Goal: Information Seeking & Learning: Learn about a topic

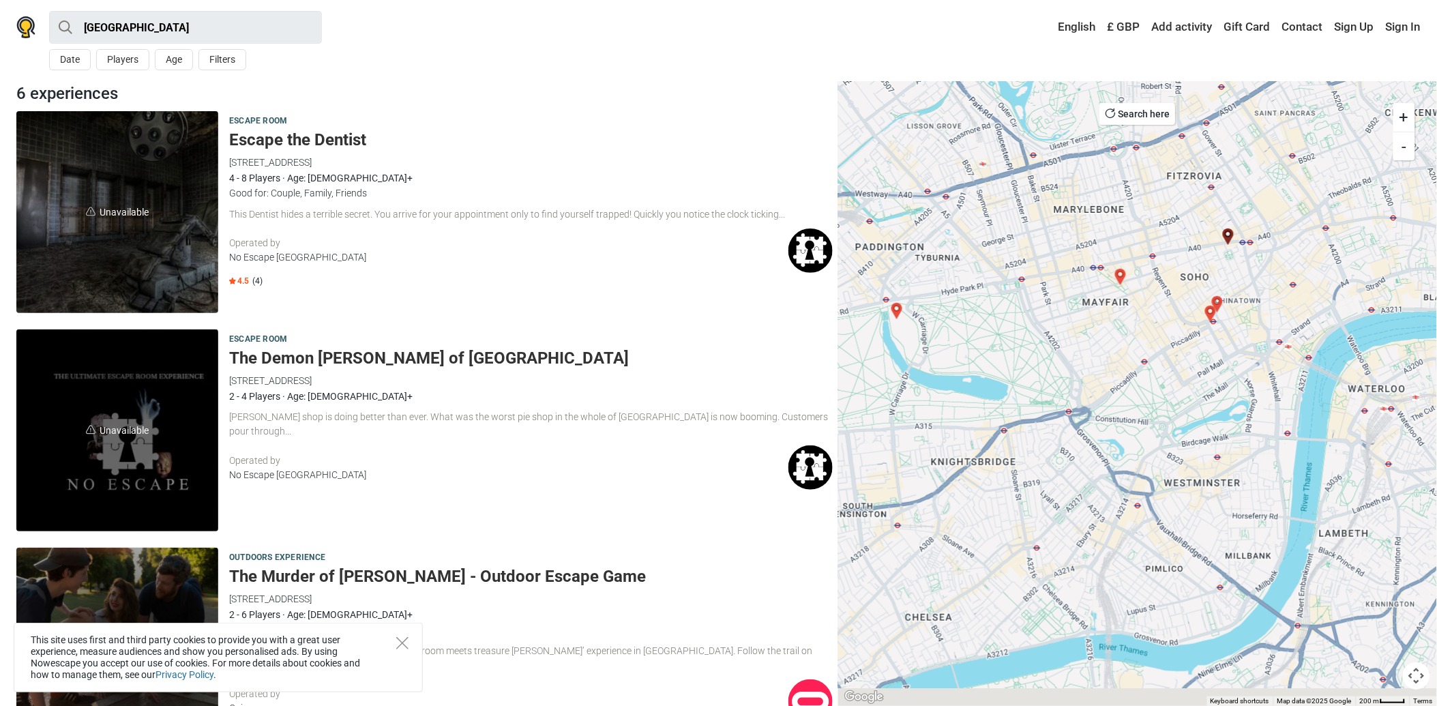
drag, startPoint x: 1107, startPoint y: 397, endPoint x: 1107, endPoint y: 404, distance: 7.5
click at [1058, 333] on div at bounding box center [1137, 393] width 599 height 625
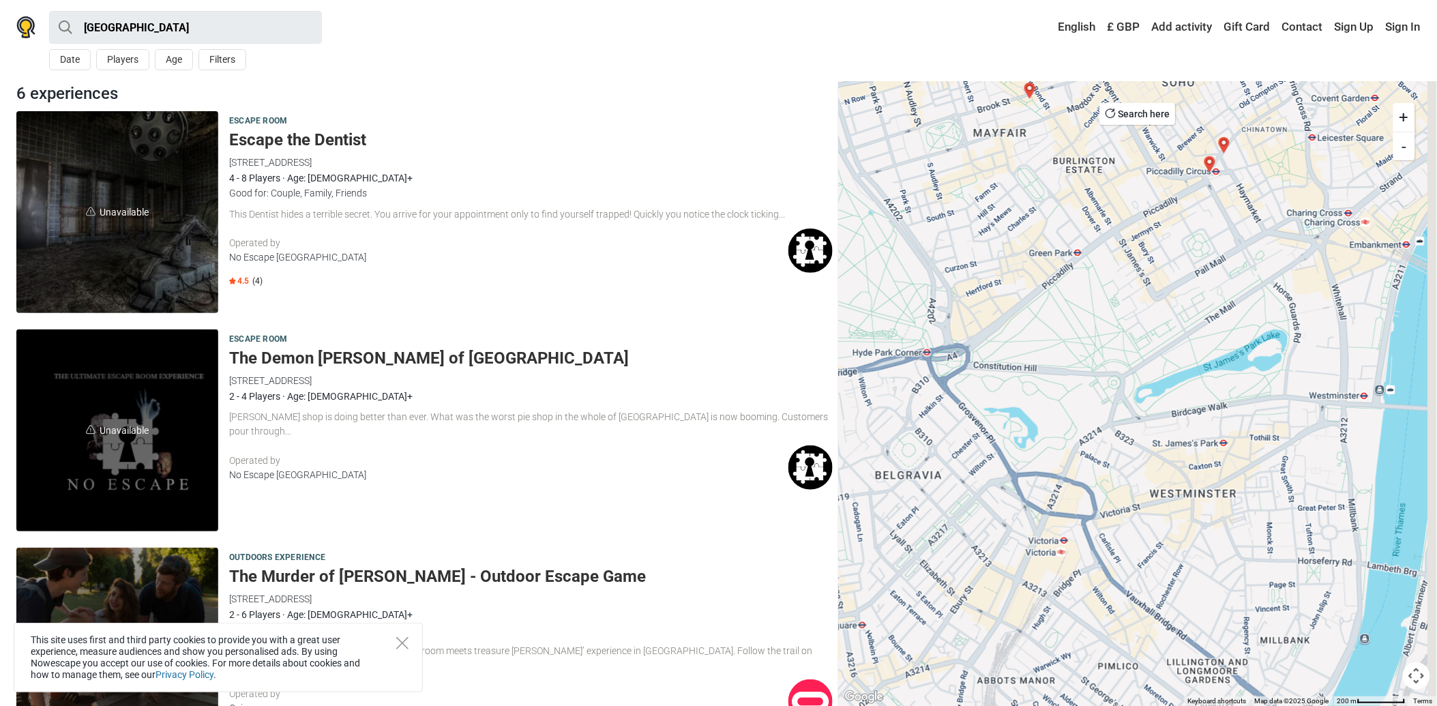
drag, startPoint x: 1300, startPoint y: 500, endPoint x: 1165, endPoint y: 475, distance: 137.3
click at [1165, 475] on div at bounding box center [1137, 393] width 599 height 625
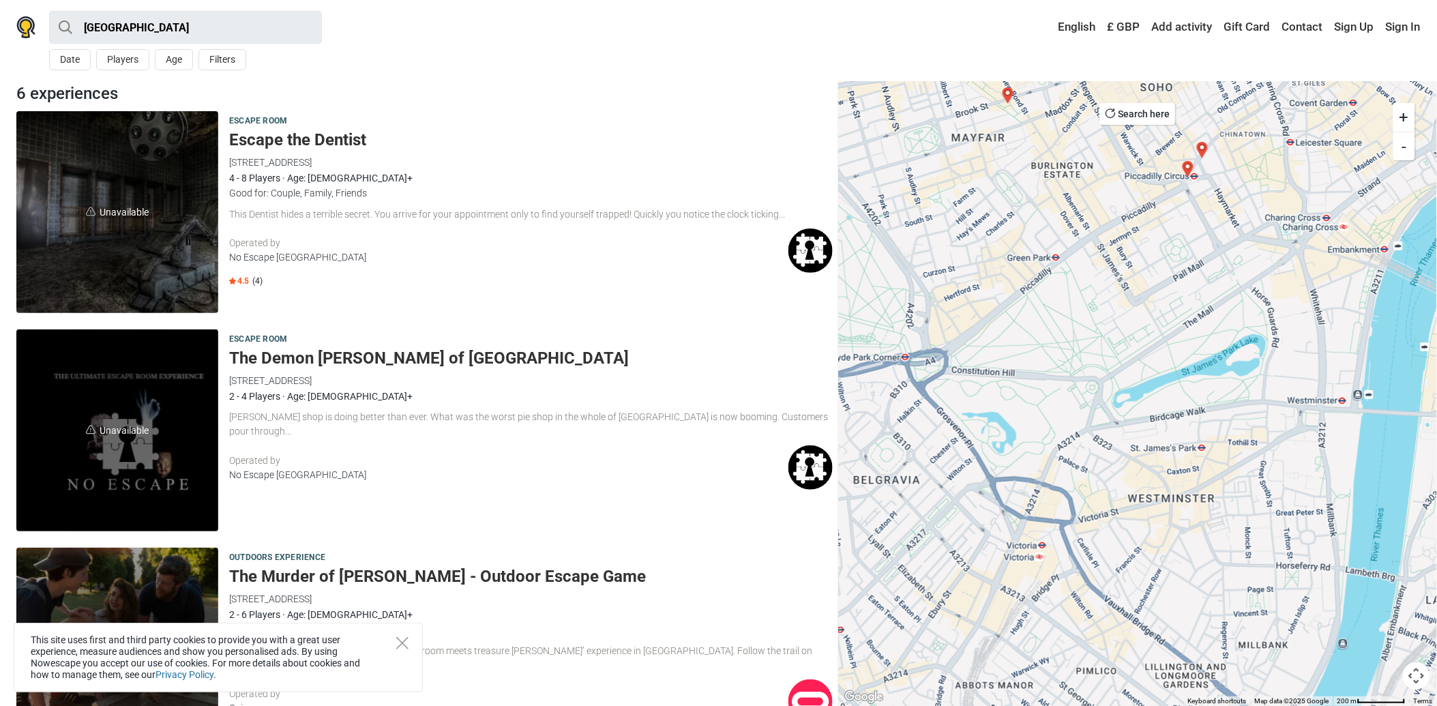
click at [1190, 166] on img "THE AFTERLIFE ENGINE" at bounding box center [1187, 168] width 27 height 27
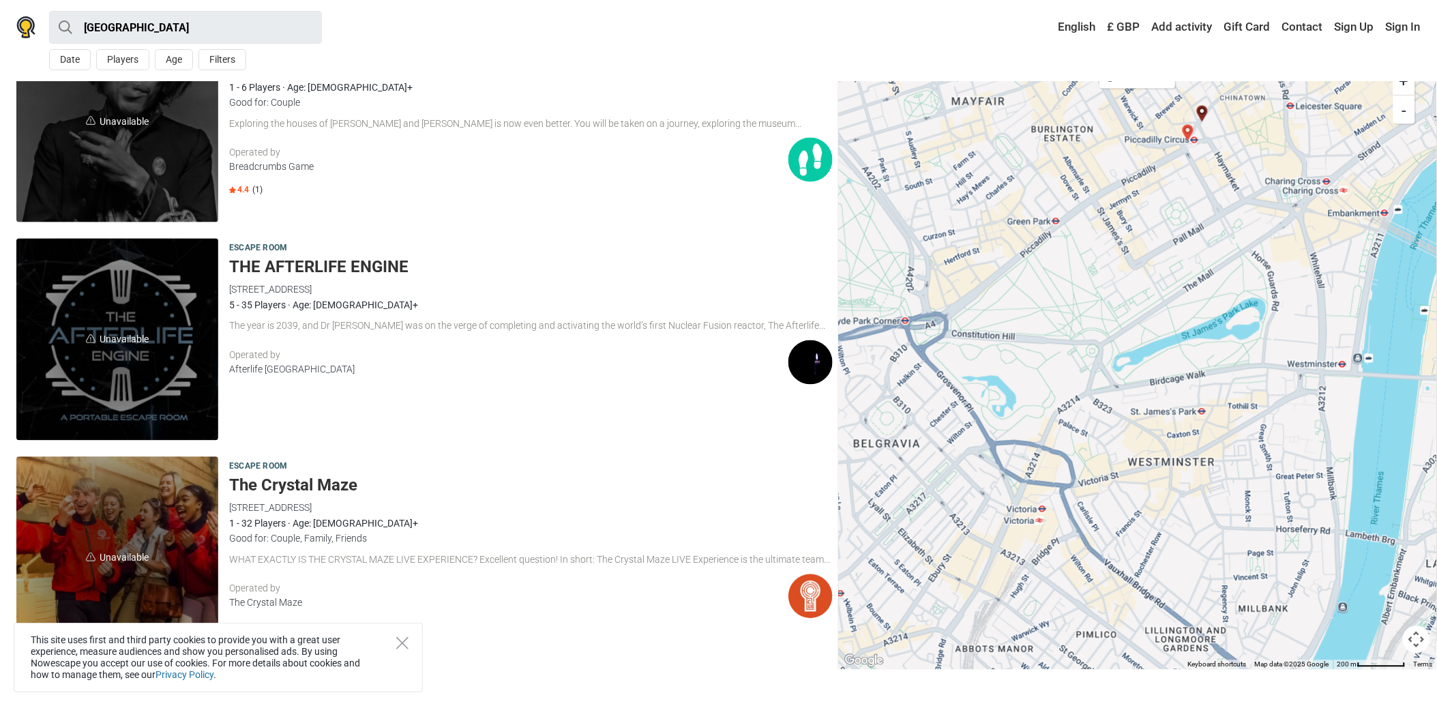
scroll to position [670, 0]
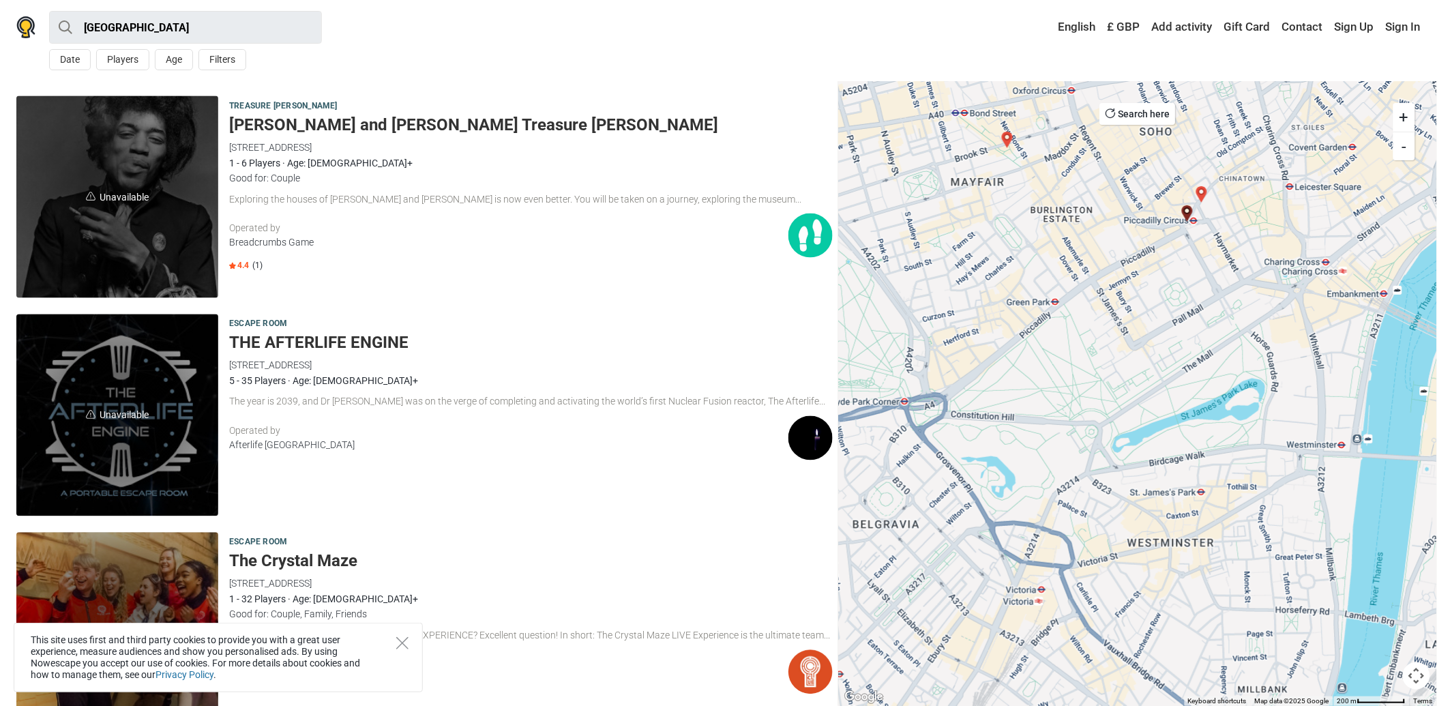
drag, startPoint x: 1156, startPoint y: 239, endPoint x: 1148, endPoint y: 318, distance: 79.5
click at [1148, 318] on div at bounding box center [1137, 393] width 599 height 625
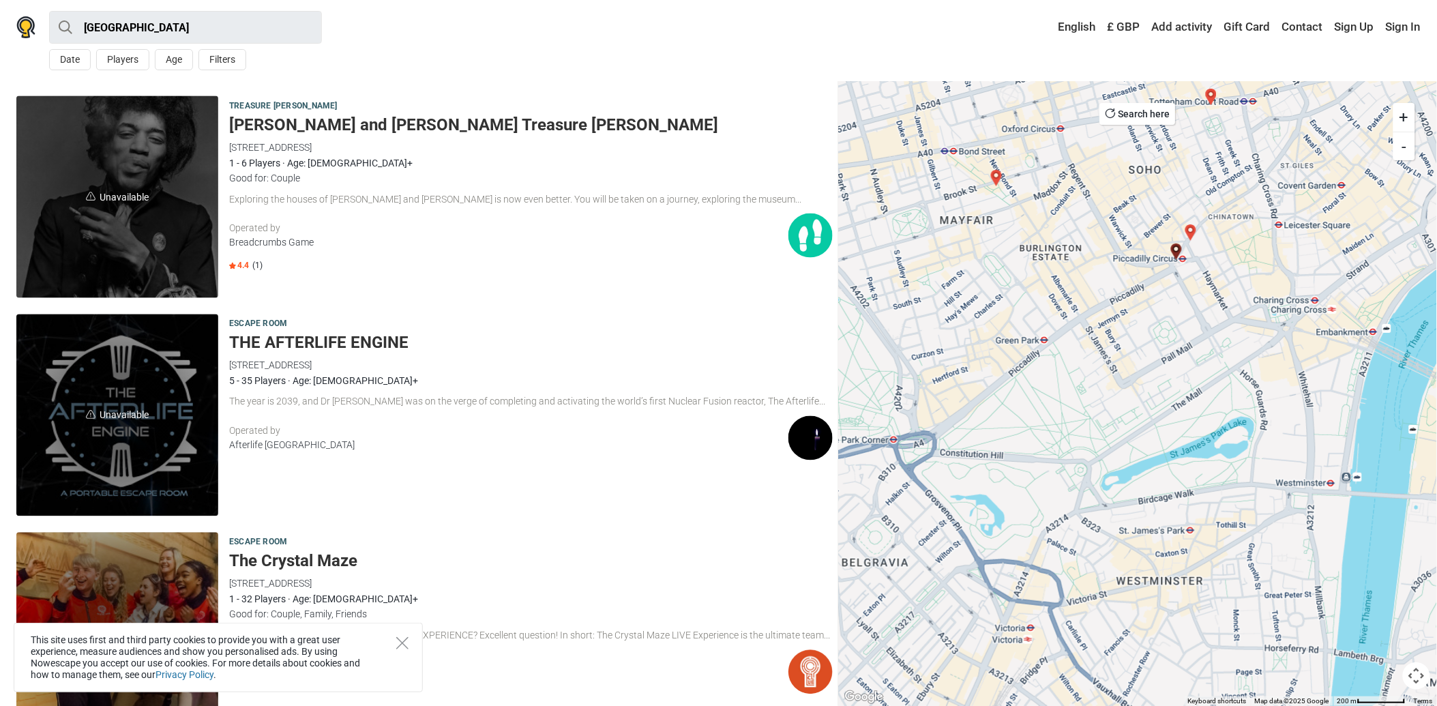
click at [1193, 233] on img "The Crystal Maze" at bounding box center [1190, 232] width 27 height 27
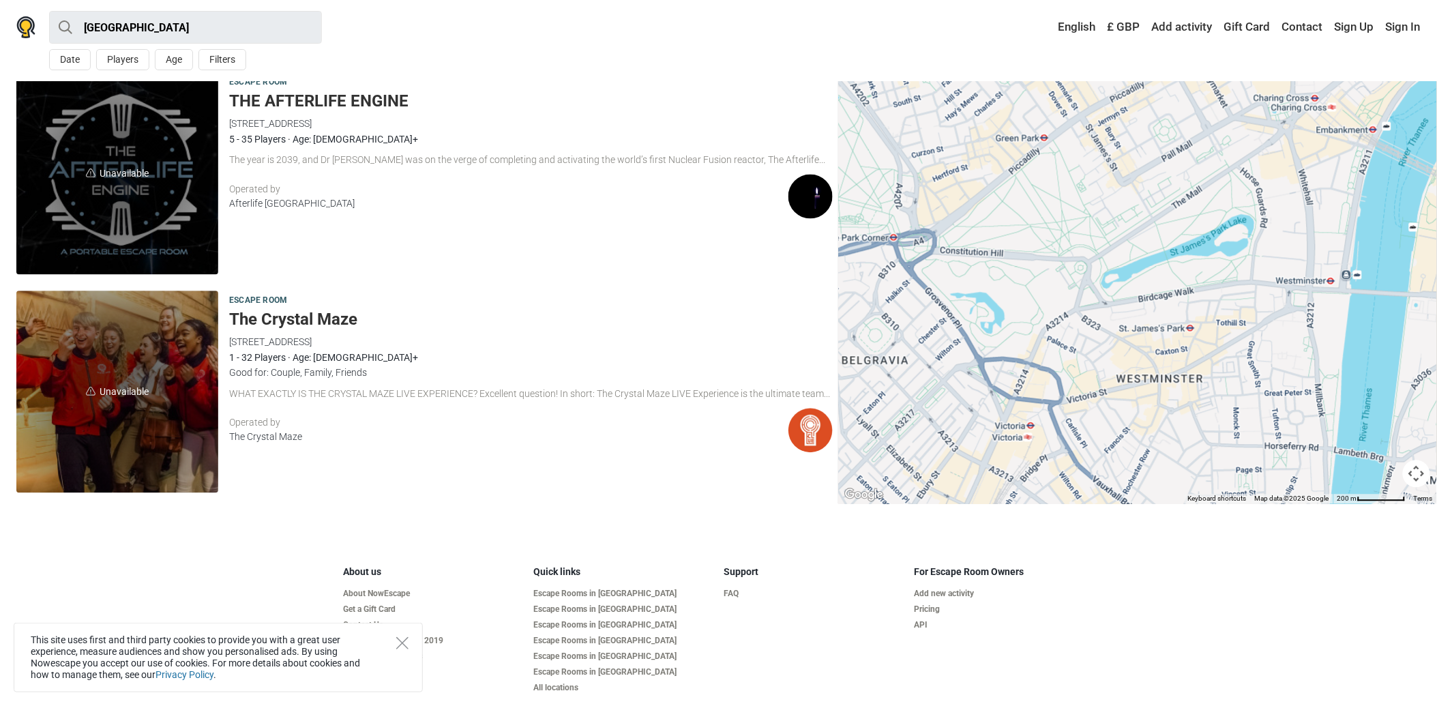
scroll to position [960, 0]
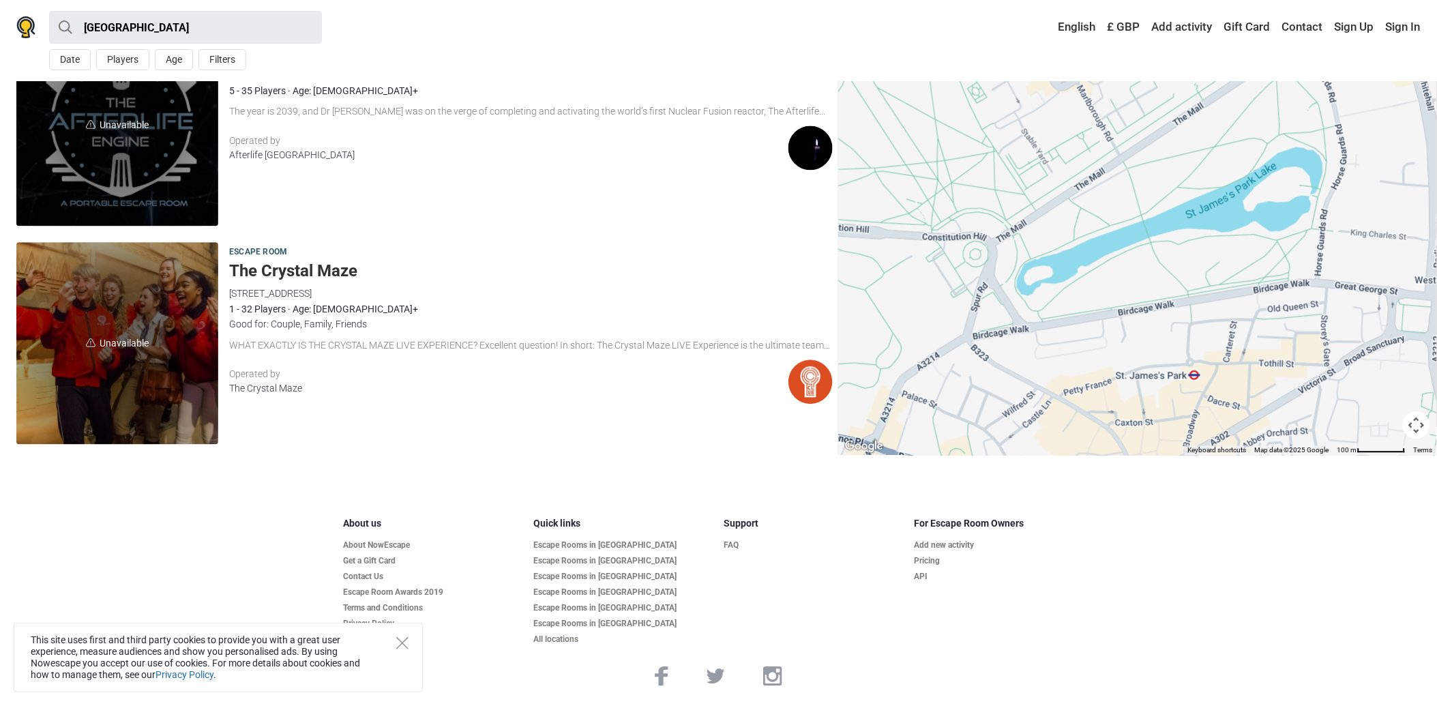
click at [1180, 199] on div "To navigate, press the arrow keys." at bounding box center [1137, 142] width 599 height 625
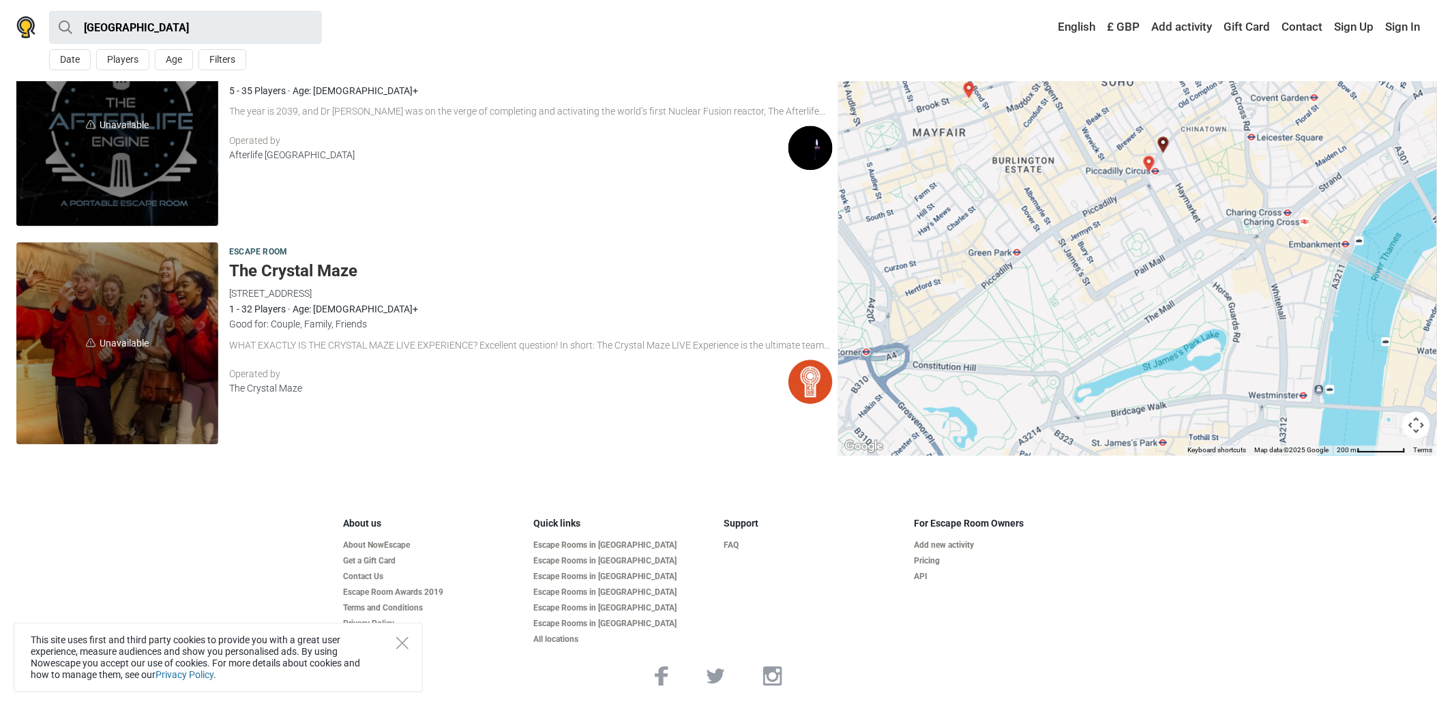
drag, startPoint x: 1121, startPoint y: 140, endPoint x: 1115, endPoint y: 298, distance: 158.3
click at [1115, 298] on div at bounding box center [1137, 142] width 599 height 625
click at [1150, 155] on img "The Crystal Maze" at bounding box center [1163, 145] width 27 height 27
click at [1150, 162] on img "THE AFTERLIFE ENGINE" at bounding box center [1148, 164] width 27 height 27
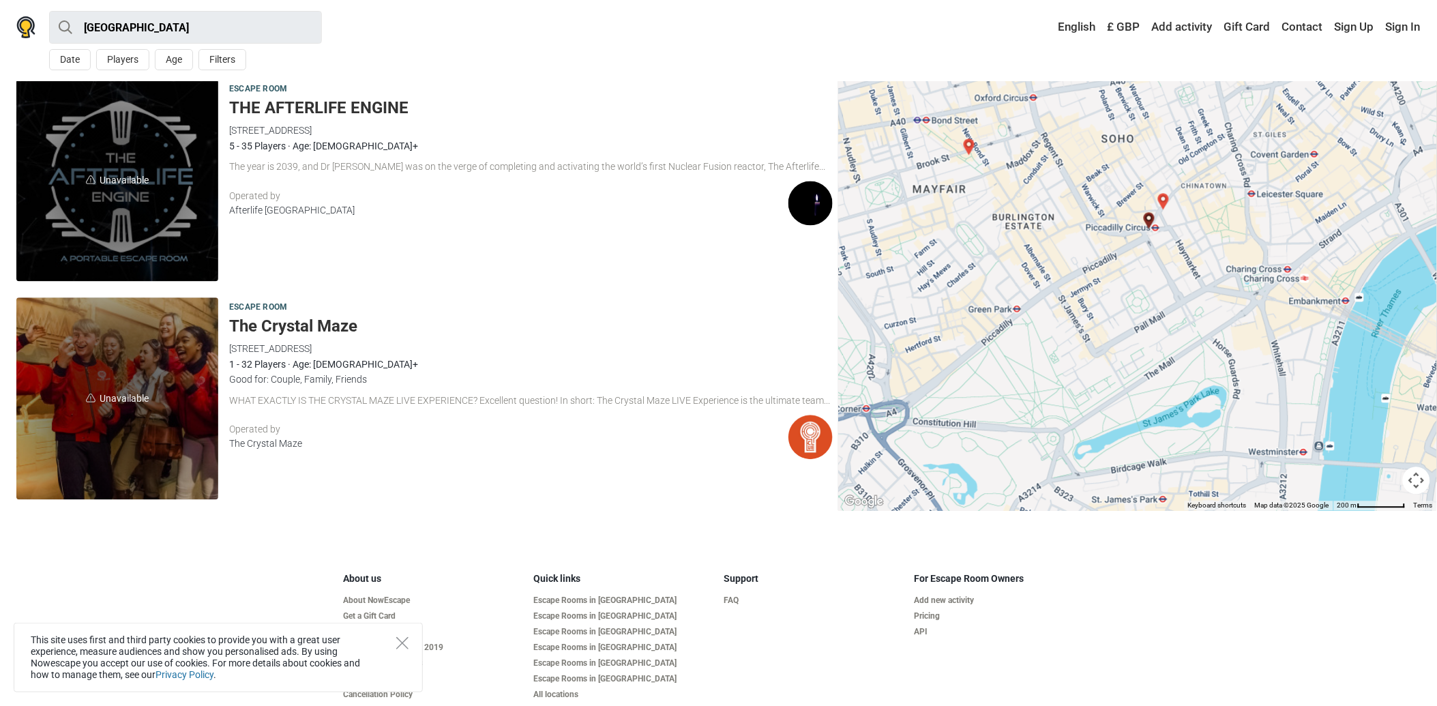
scroll to position [897, 0]
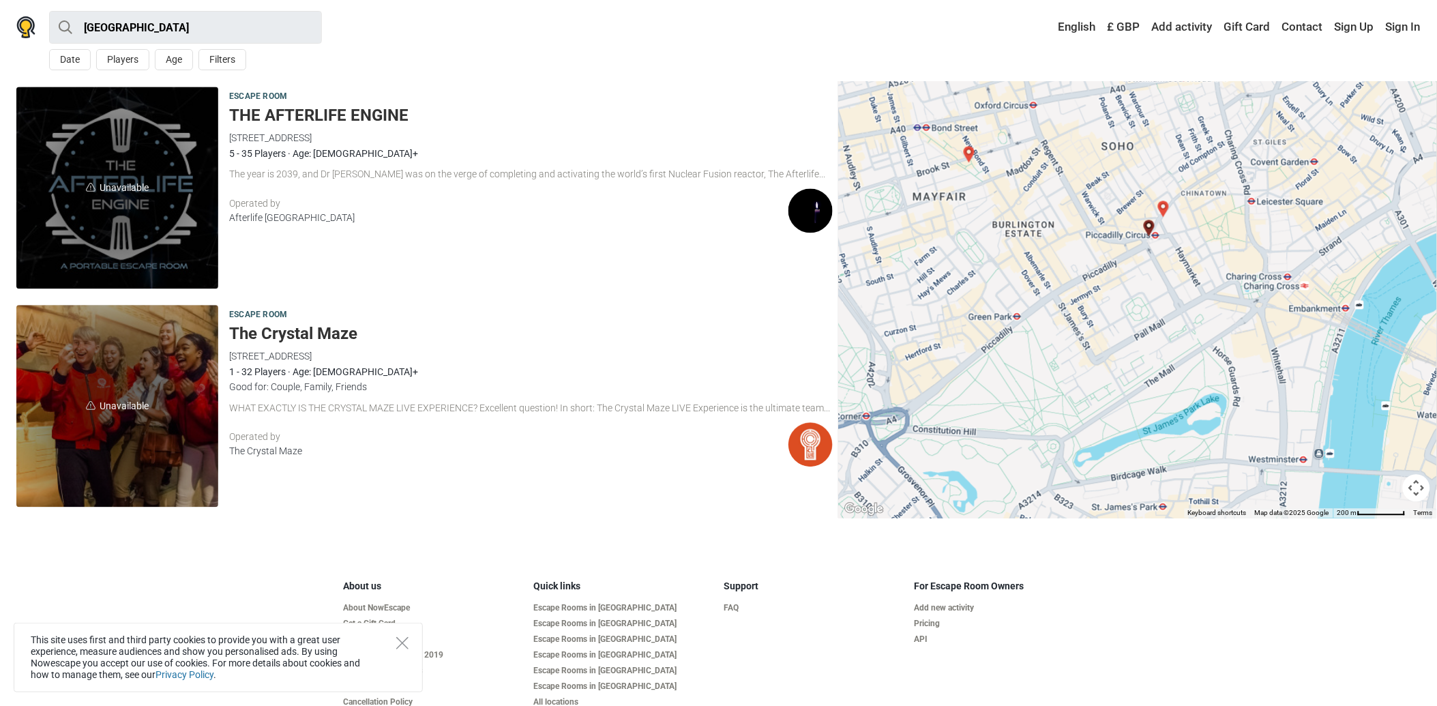
click at [1150, 222] on img "THE AFTERLIFE ENGINE" at bounding box center [1148, 228] width 27 height 27
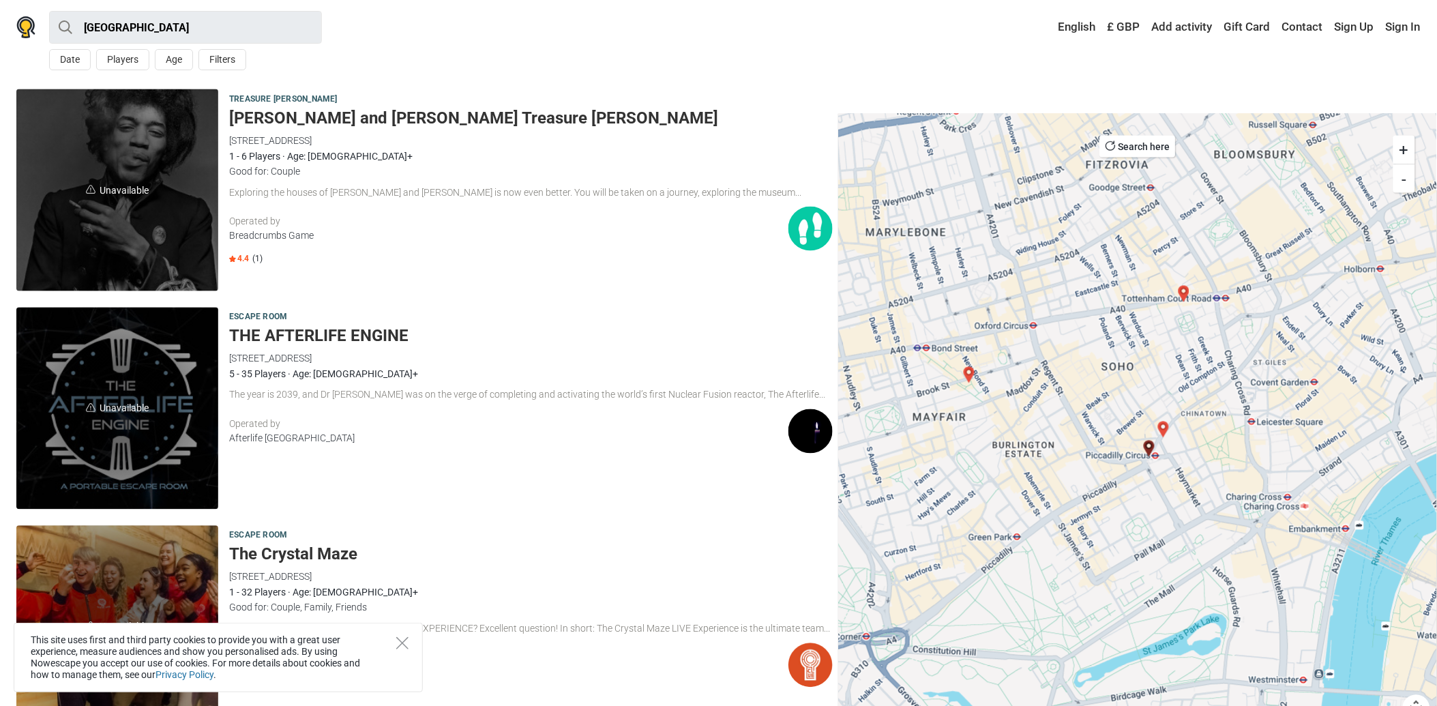
scroll to position [670, 0]
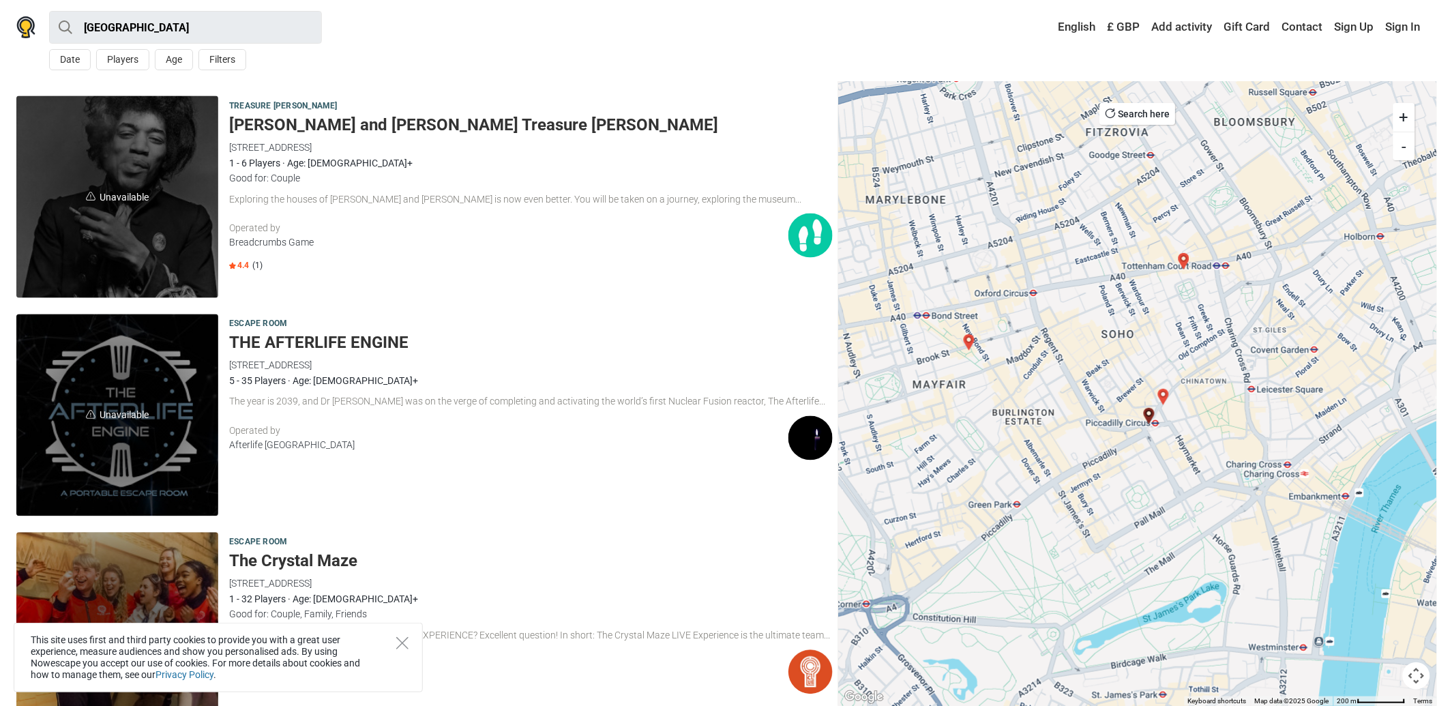
drag, startPoint x: 341, startPoint y: 339, endPoint x: 809, endPoint y: 430, distance: 477.3
click at [809, 430] on img at bounding box center [810, 438] width 44 height 44
click at [335, 335] on h5 "THE AFTERLIFE ENGINE" at bounding box center [530, 343] width 603 height 20
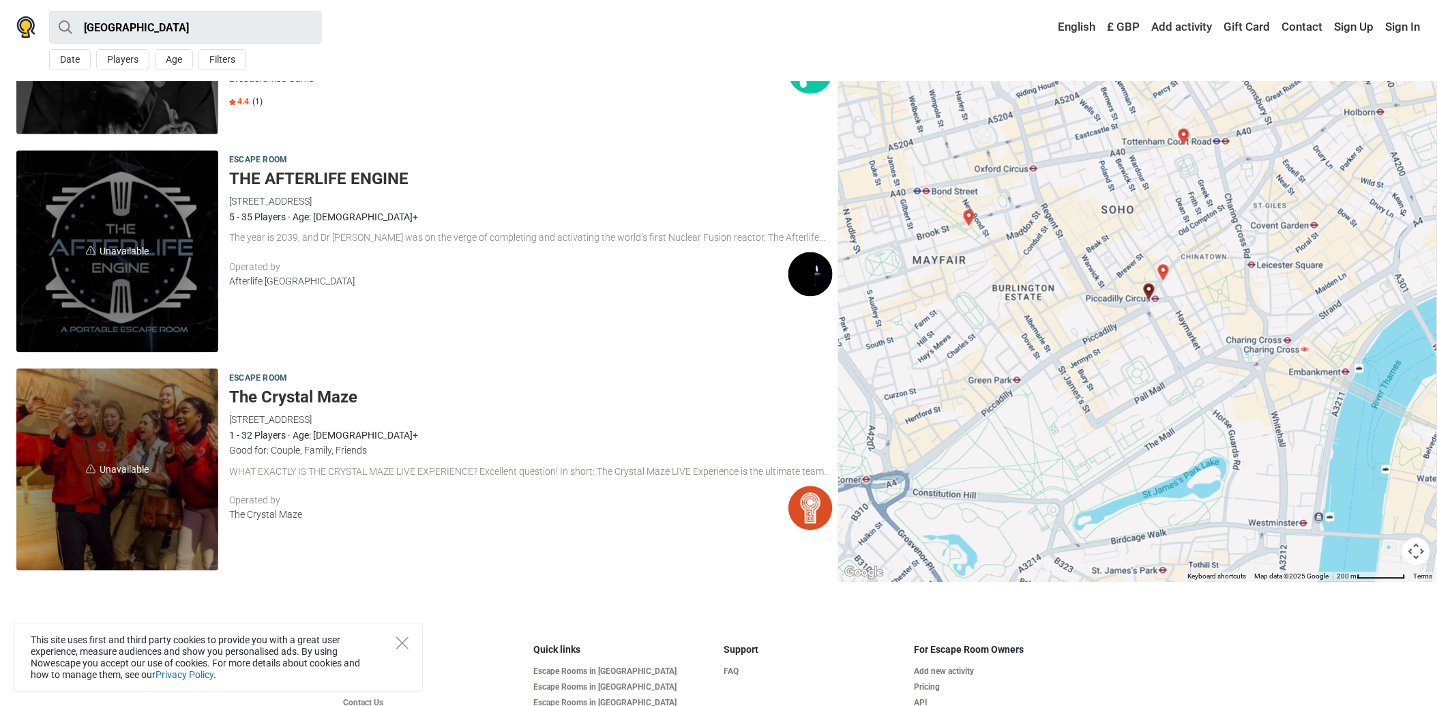
scroll to position [682, 0]
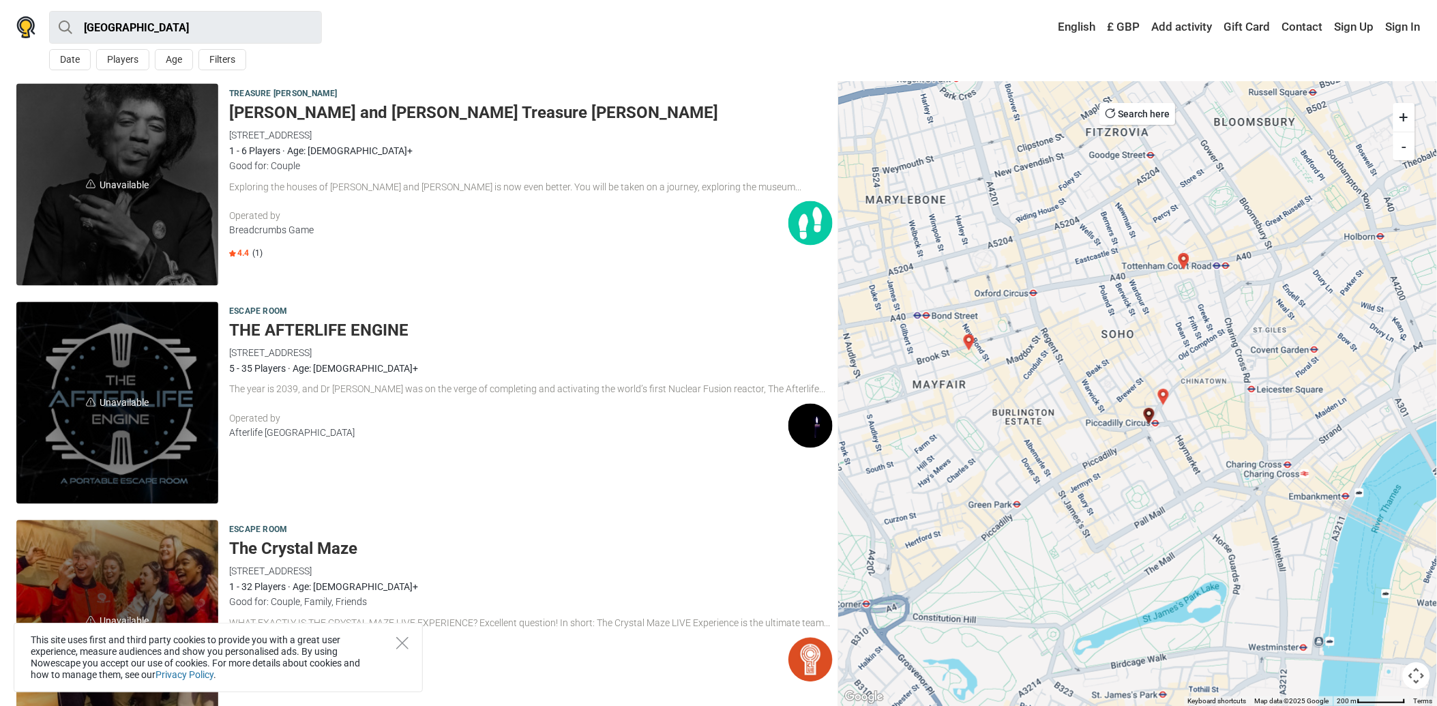
click at [431, 393] on div "The year is 2039, and Dr Driver was on the verge of completing and activating t…" at bounding box center [530, 390] width 603 height 14
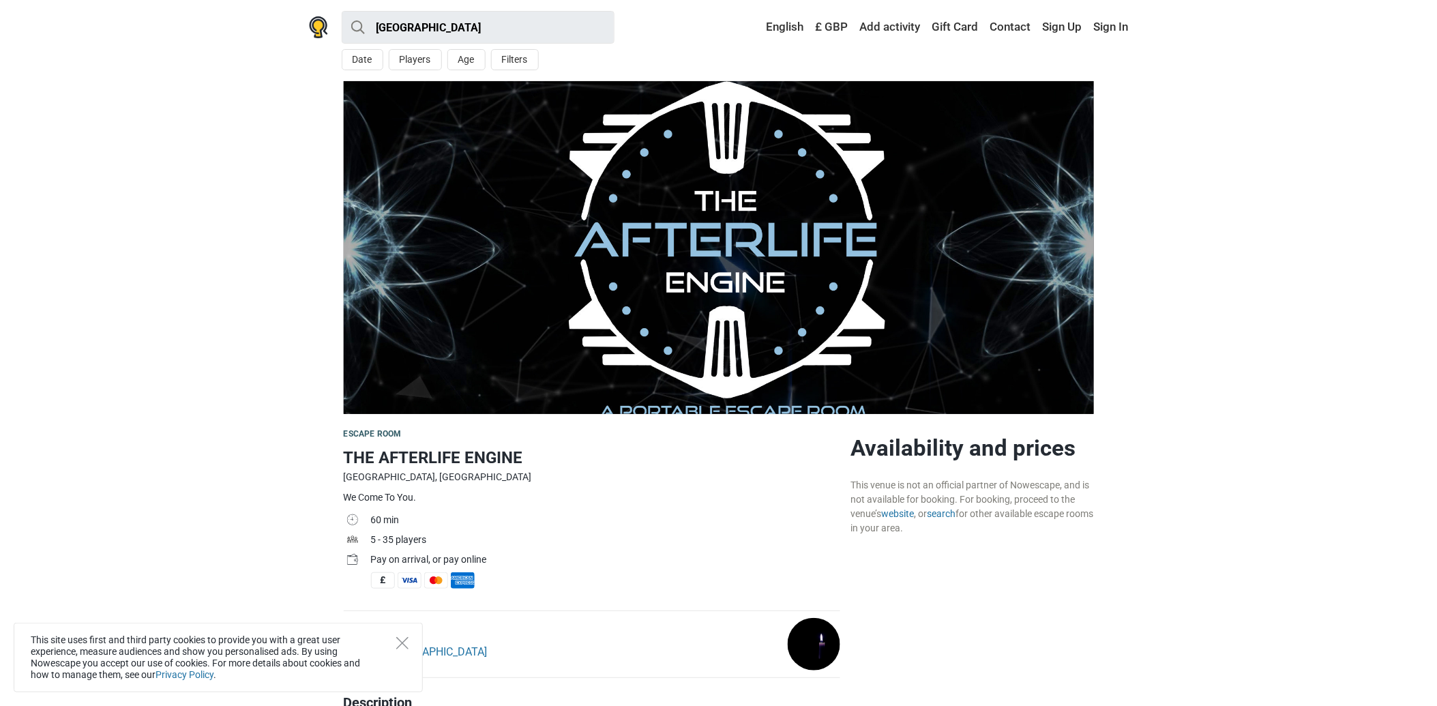
scroll to position [378, 0]
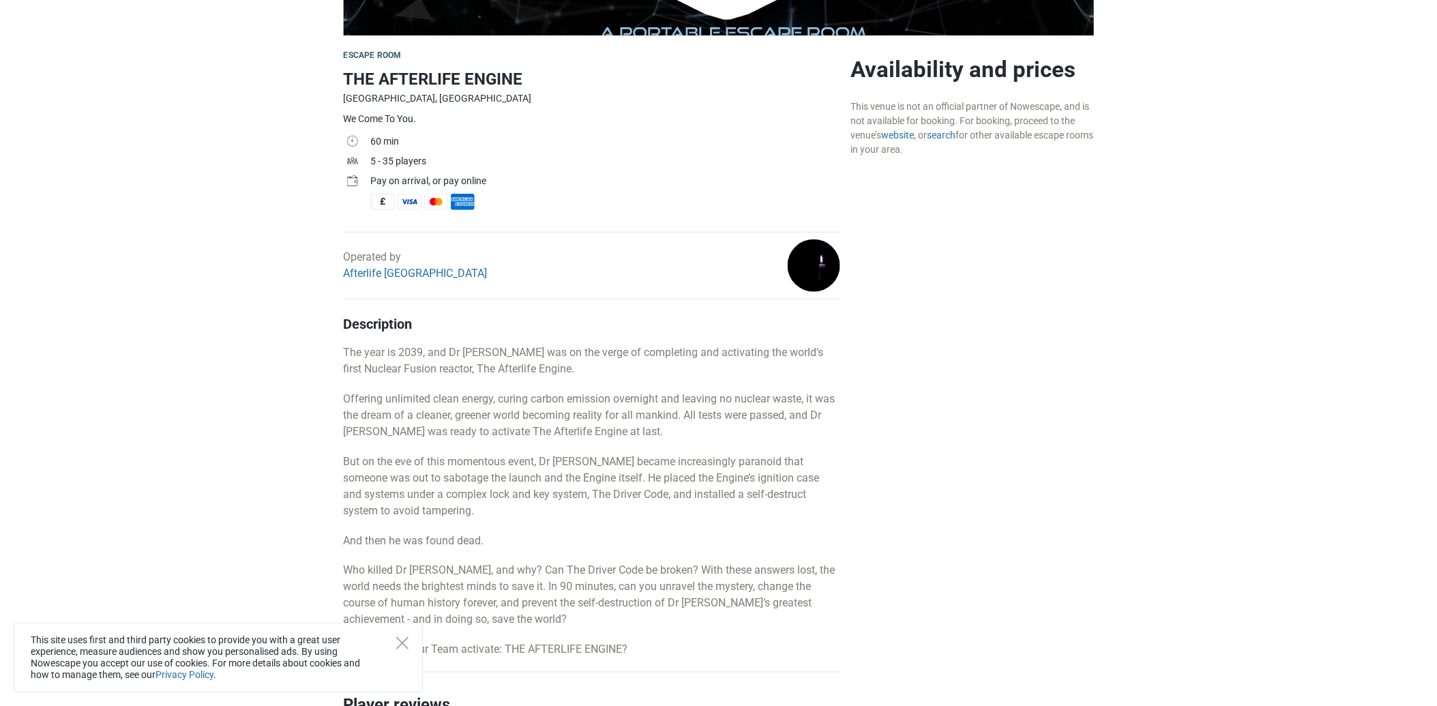
drag, startPoint x: 394, startPoint y: 117, endPoint x: 474, endPoint y: 121, distance: 79.9
click at [474, 121] on div "We Come To You." at bounding box center [592, 119] width 496 height 14
click at [569, 433] on p "Offering unlimited clean energy, curing carbon emission overnight and leaving n…" at bounding box center [592, 415] width 496 height 49
drag, startPoint x: 434, startPoint y: 343, endPoint x: 577, endPoint y: 375, distance: 146.7
click at [577, 375] on div "Description The year is 2039, and Dr Driver was on the verge of completing and …" at bounding box center [592, 487] width 496 height 342
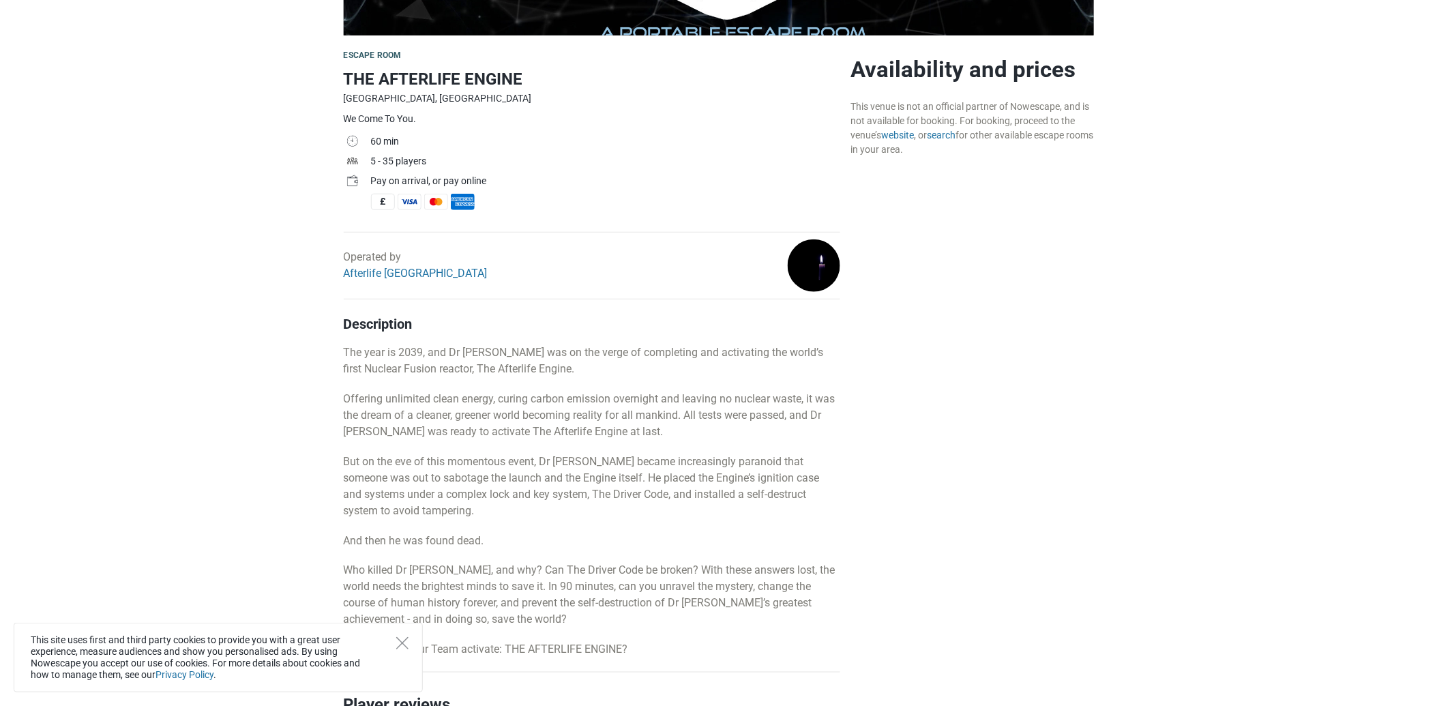
drag, startPoint x: 577, startPoint y: 375, endPoint x: 658, endPoint y: 395, distance: 83.7
click at [639, 385] on div "Description The year is 2039, and Dr Driver was on the verge of completing and …" at bounding box center [592, 487] width 496 height 342
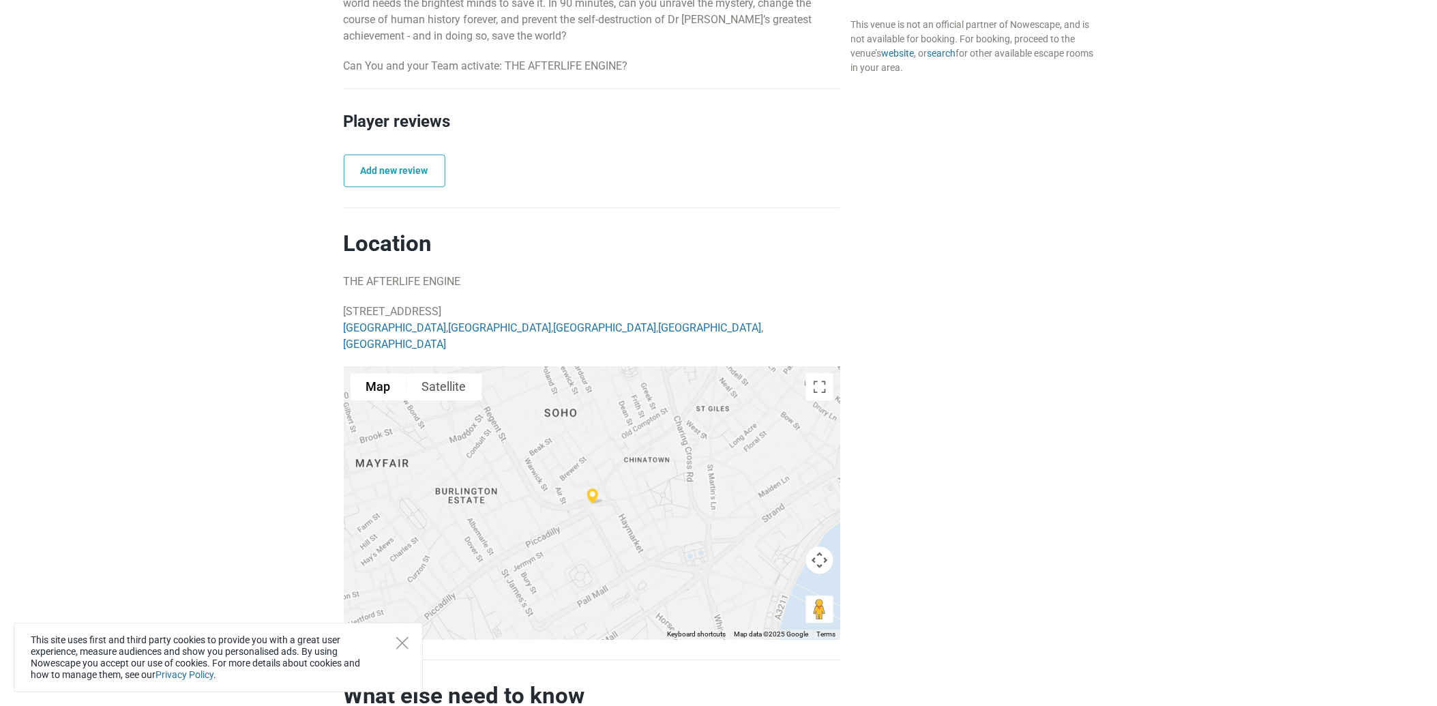
scroll to position [985, 0]
